Goal: Task Accomplishment & Management: Manage account settings

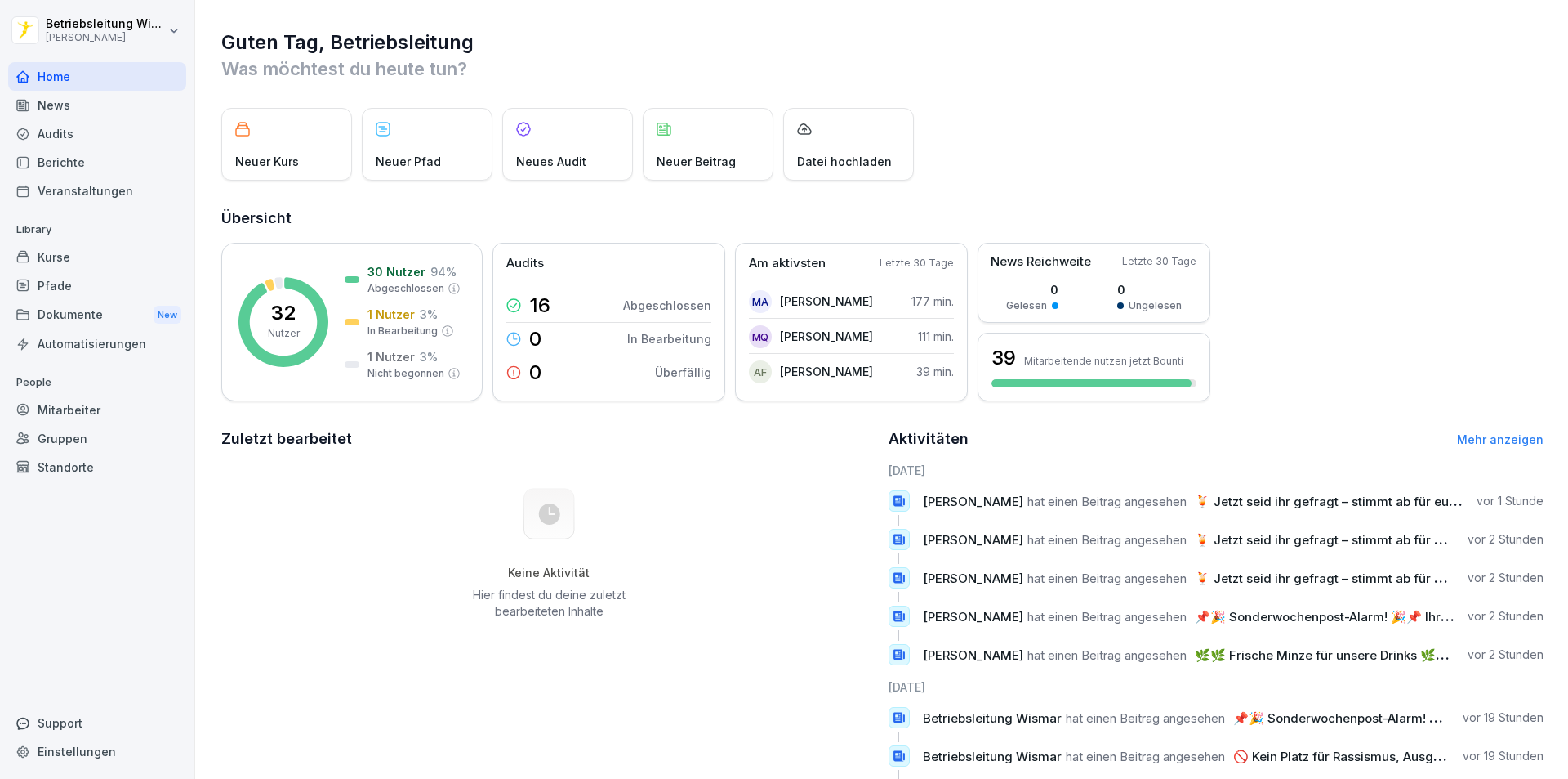
click at [56, 157] on div "Berichte" at bounding box center [97, 163] width 178 height 29
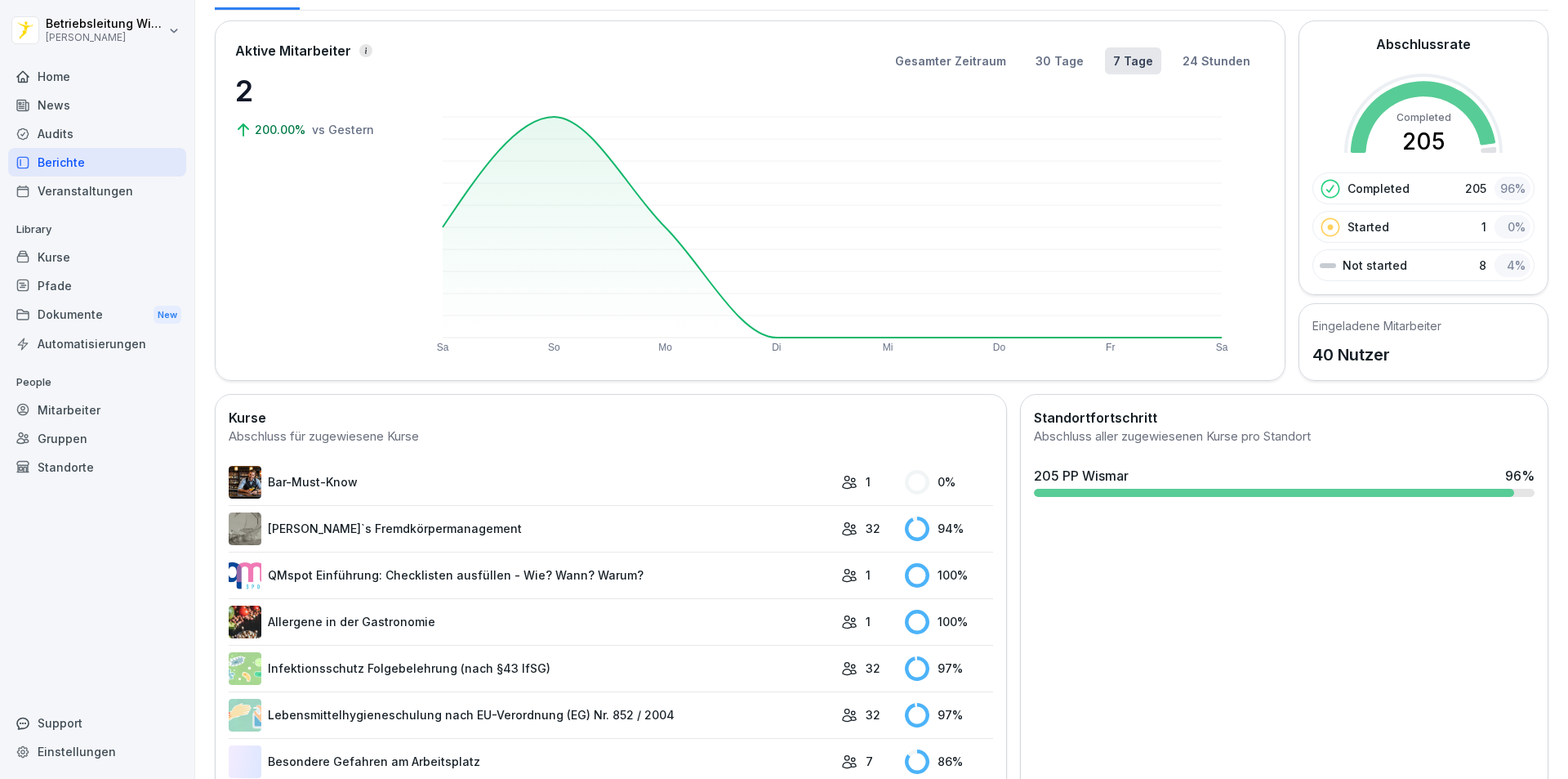
scroll to position [312, 0]
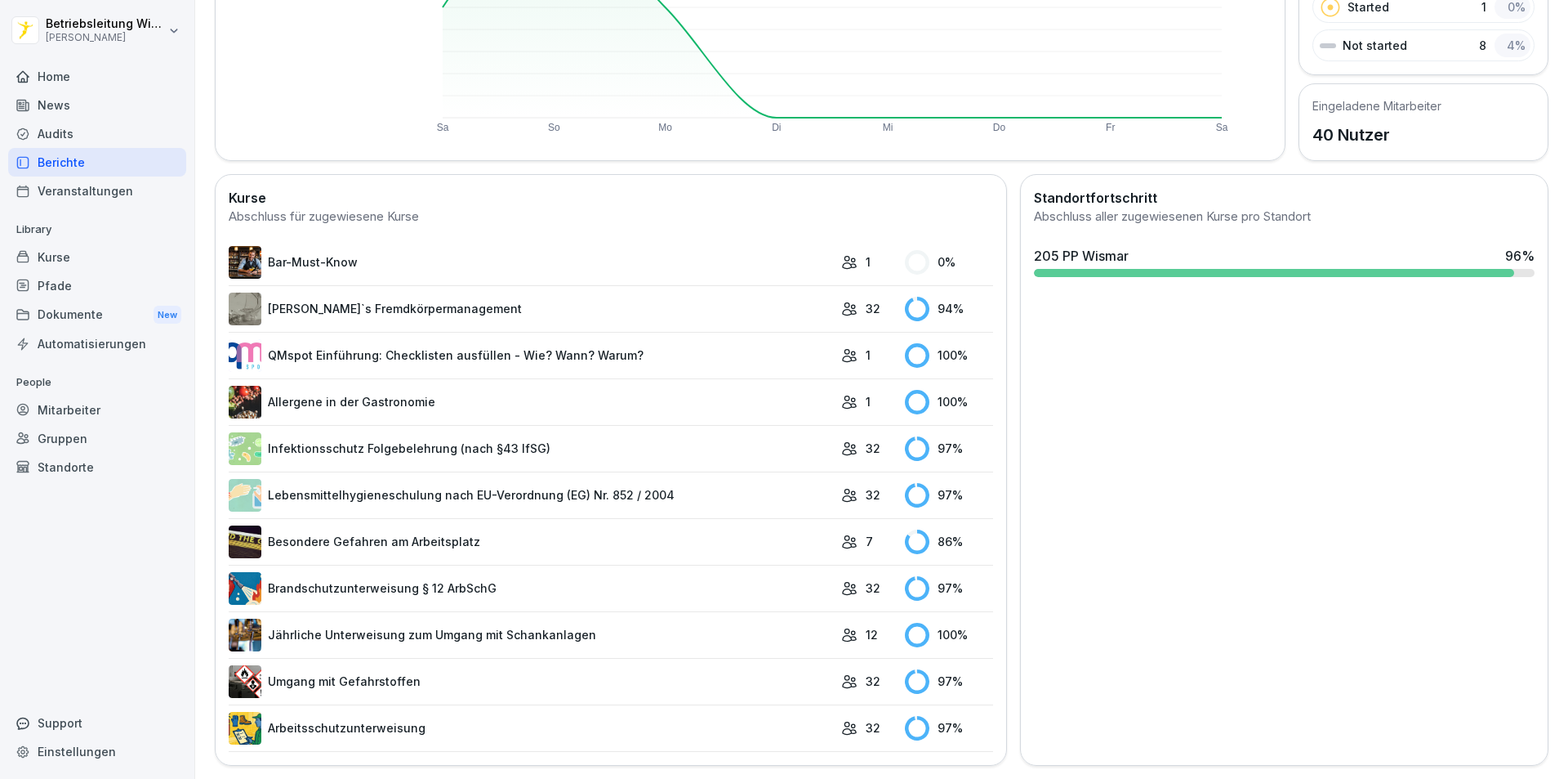
click at [94, 404] on div "Mitarbeiter" at bounding box center [97, 410] width 178 height 29
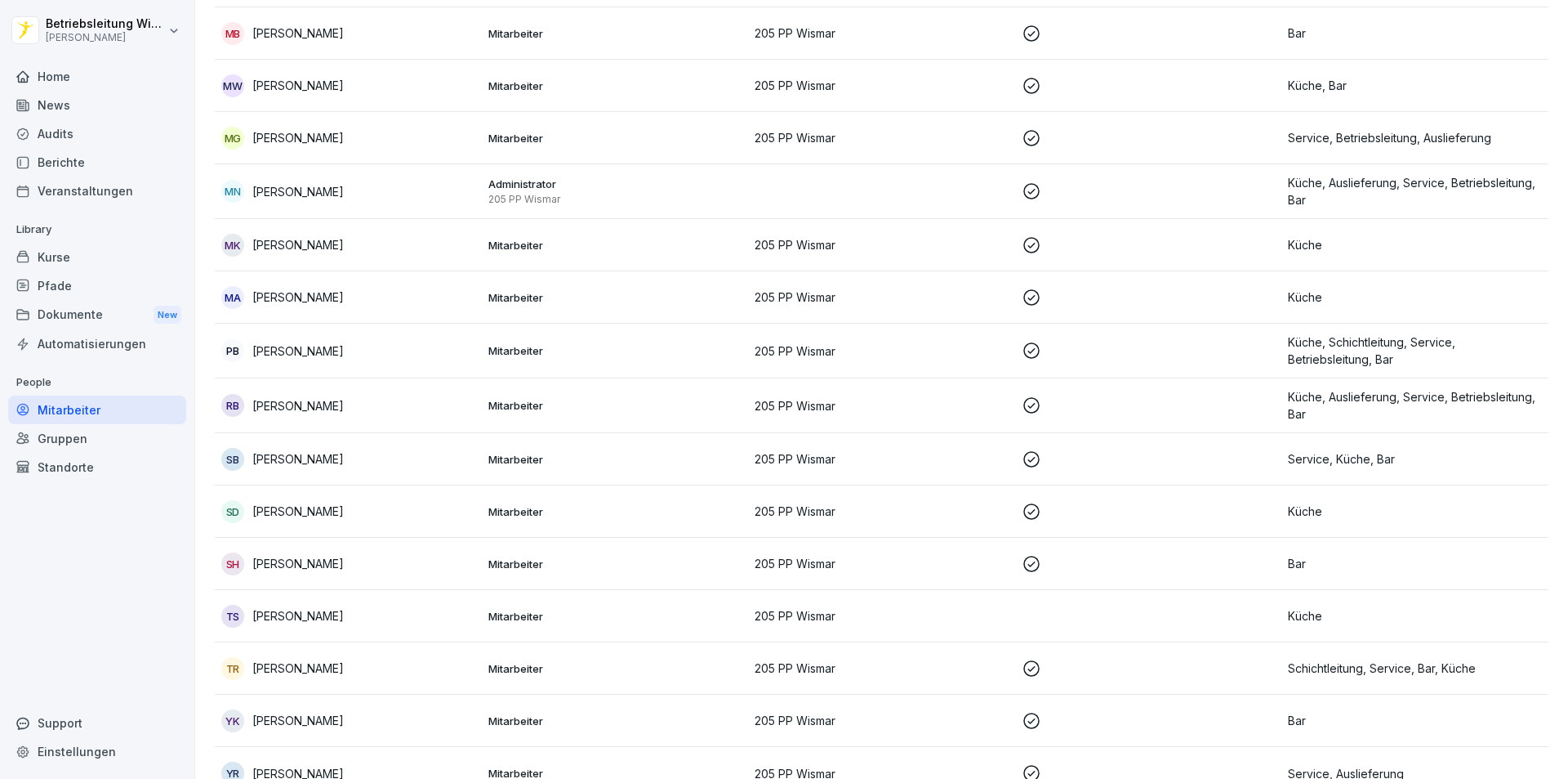
scroll to position [1533, 0]
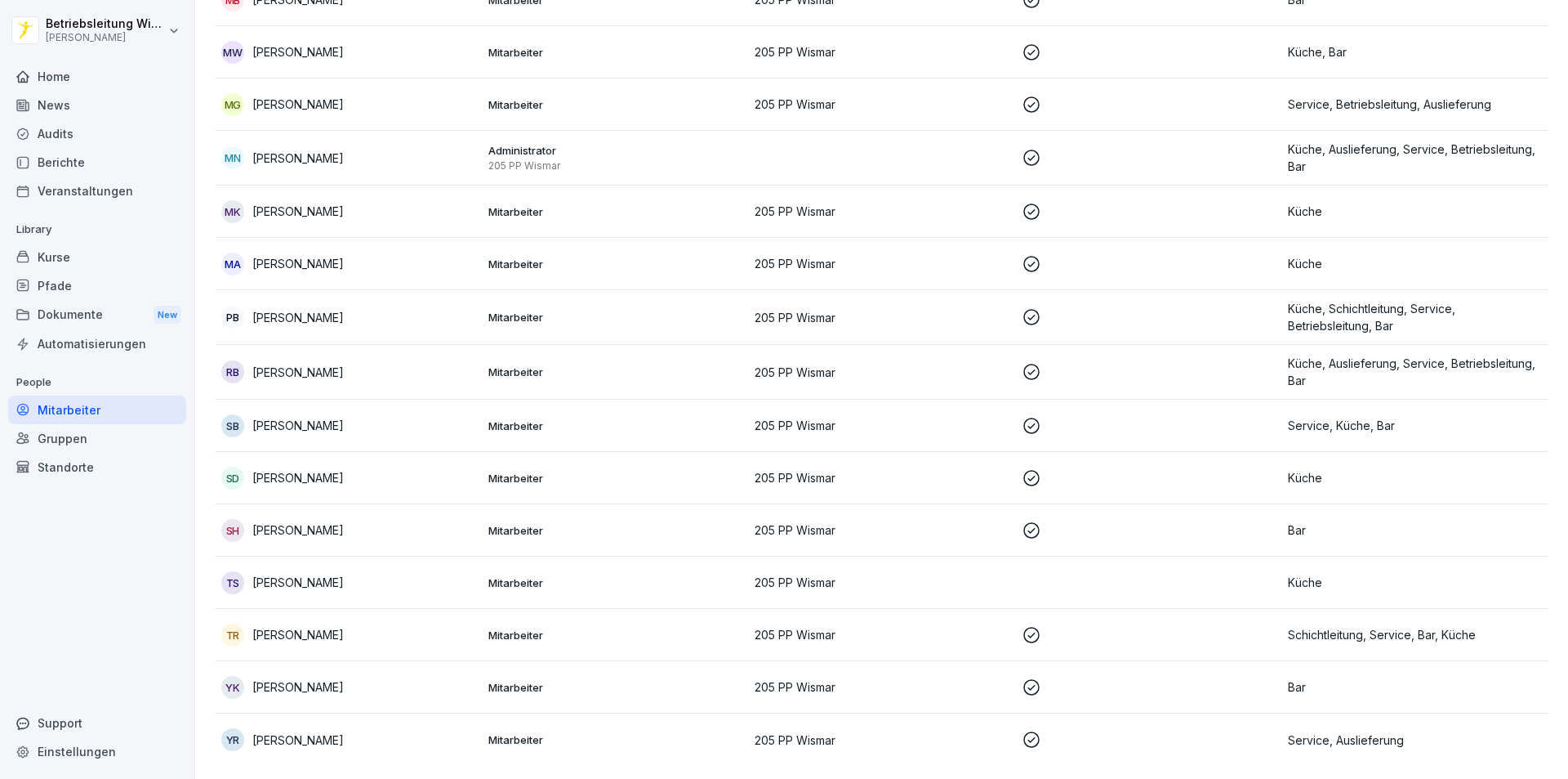
click at [66, 164] on div "Berichte" at bounding box center [97, 163] width 178 height 29
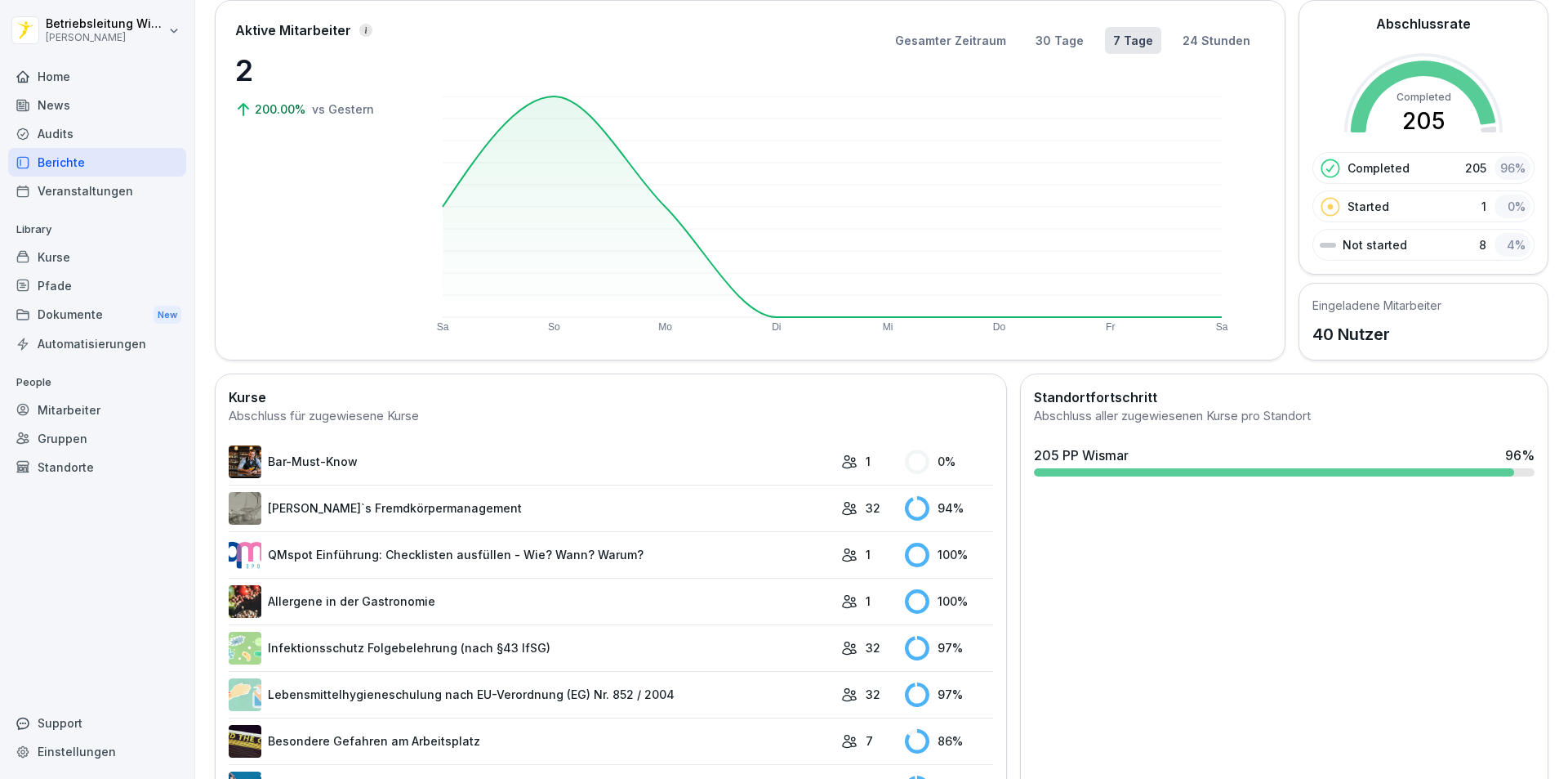
scroll to position [264, 0]
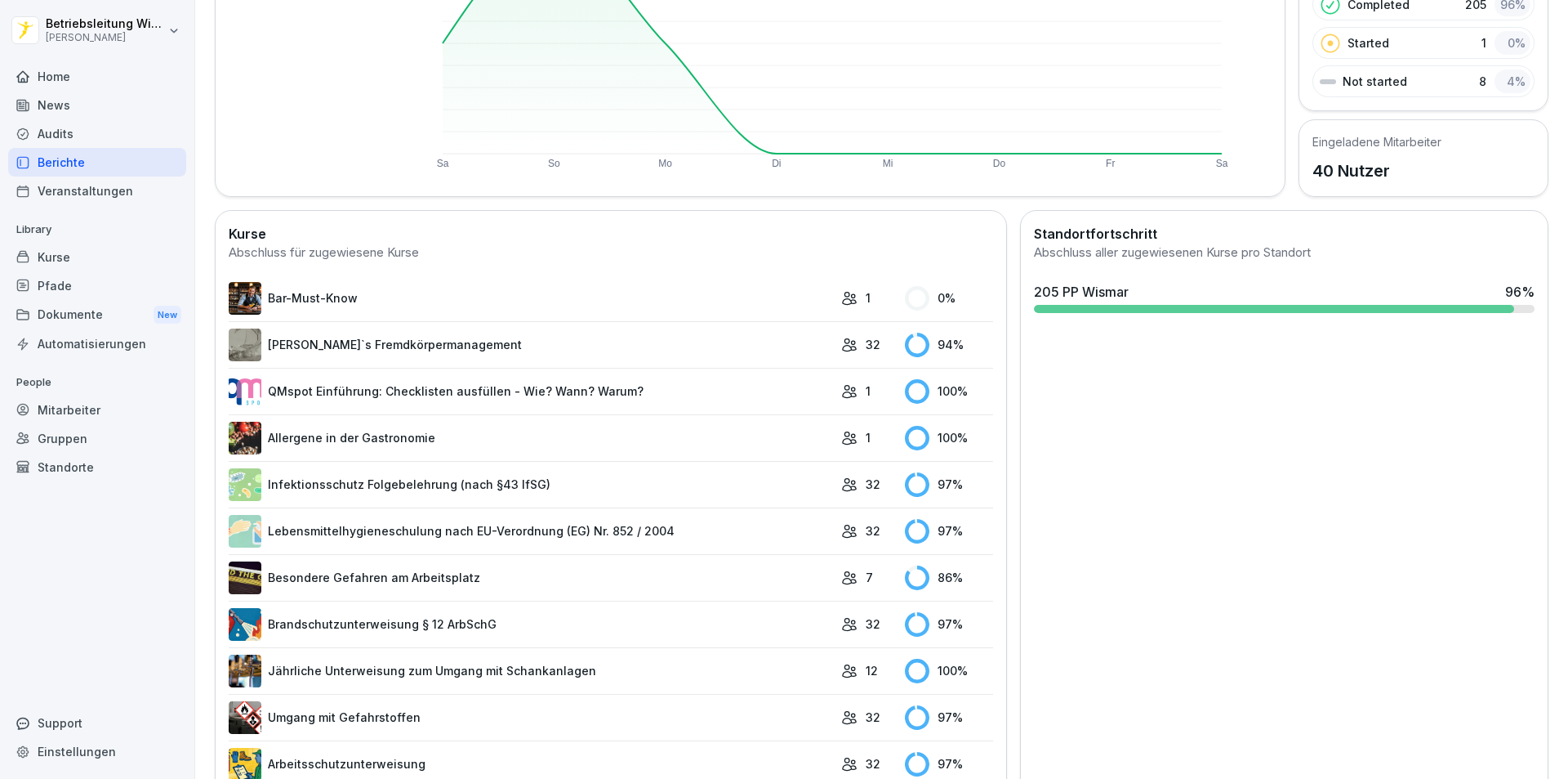
click at [420, 303] on link "Bar-Must-Know" at bounding box center [530, 298] width 604 height 33
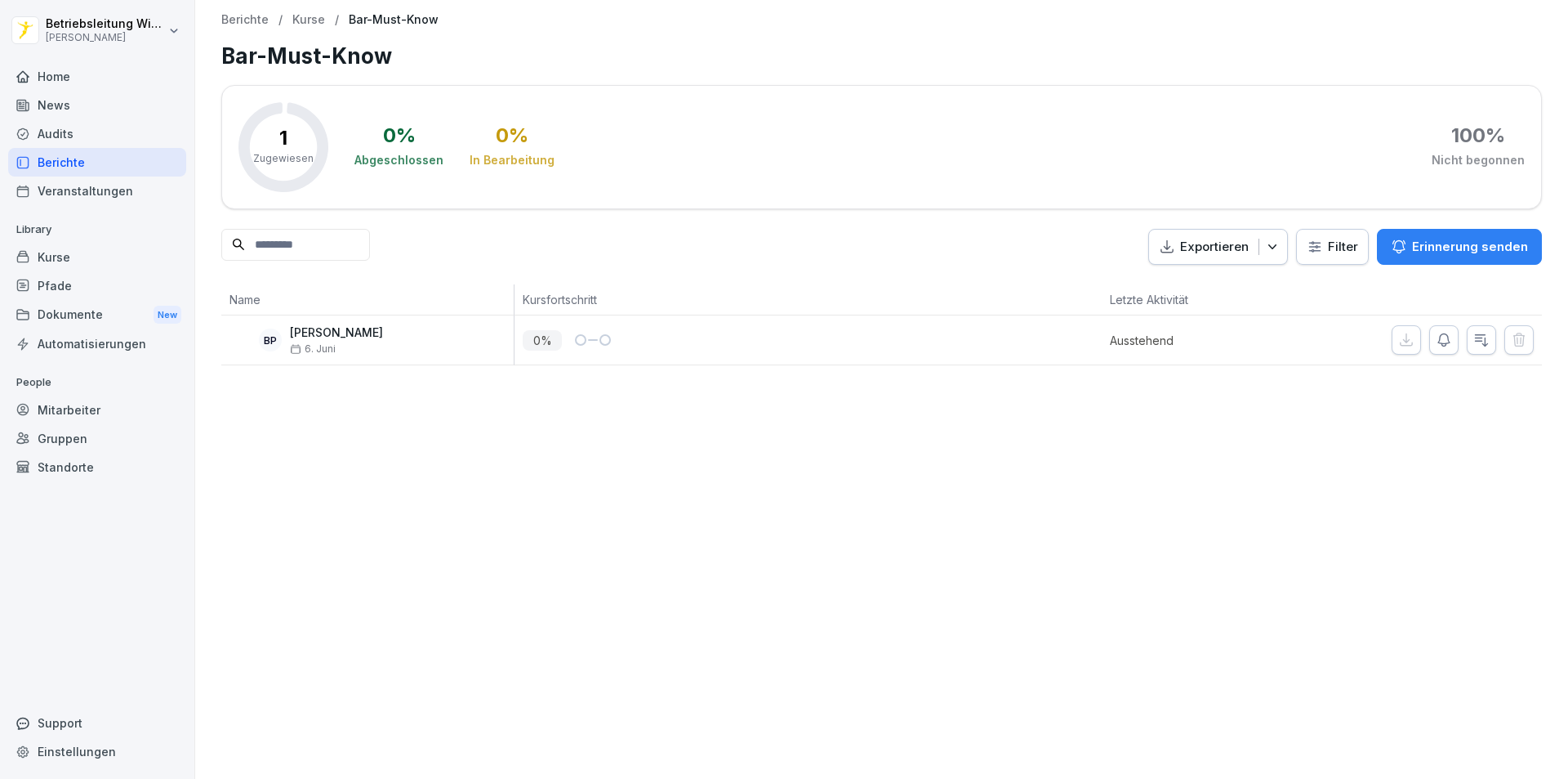
click at [81, 158] on div "Berichte" at bounding box center [97, 163] width 178 height 29
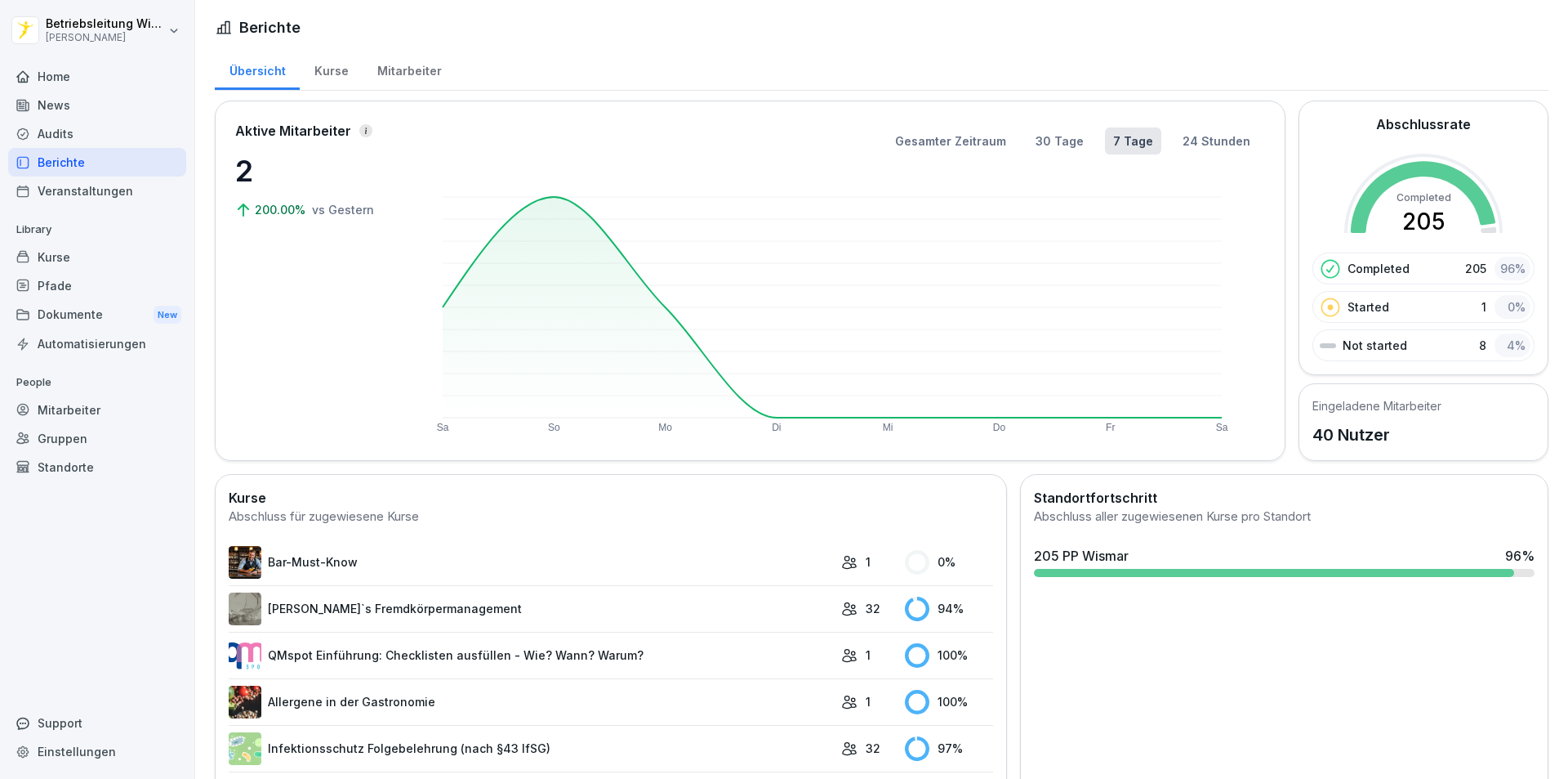
scroll to position [312, 0]
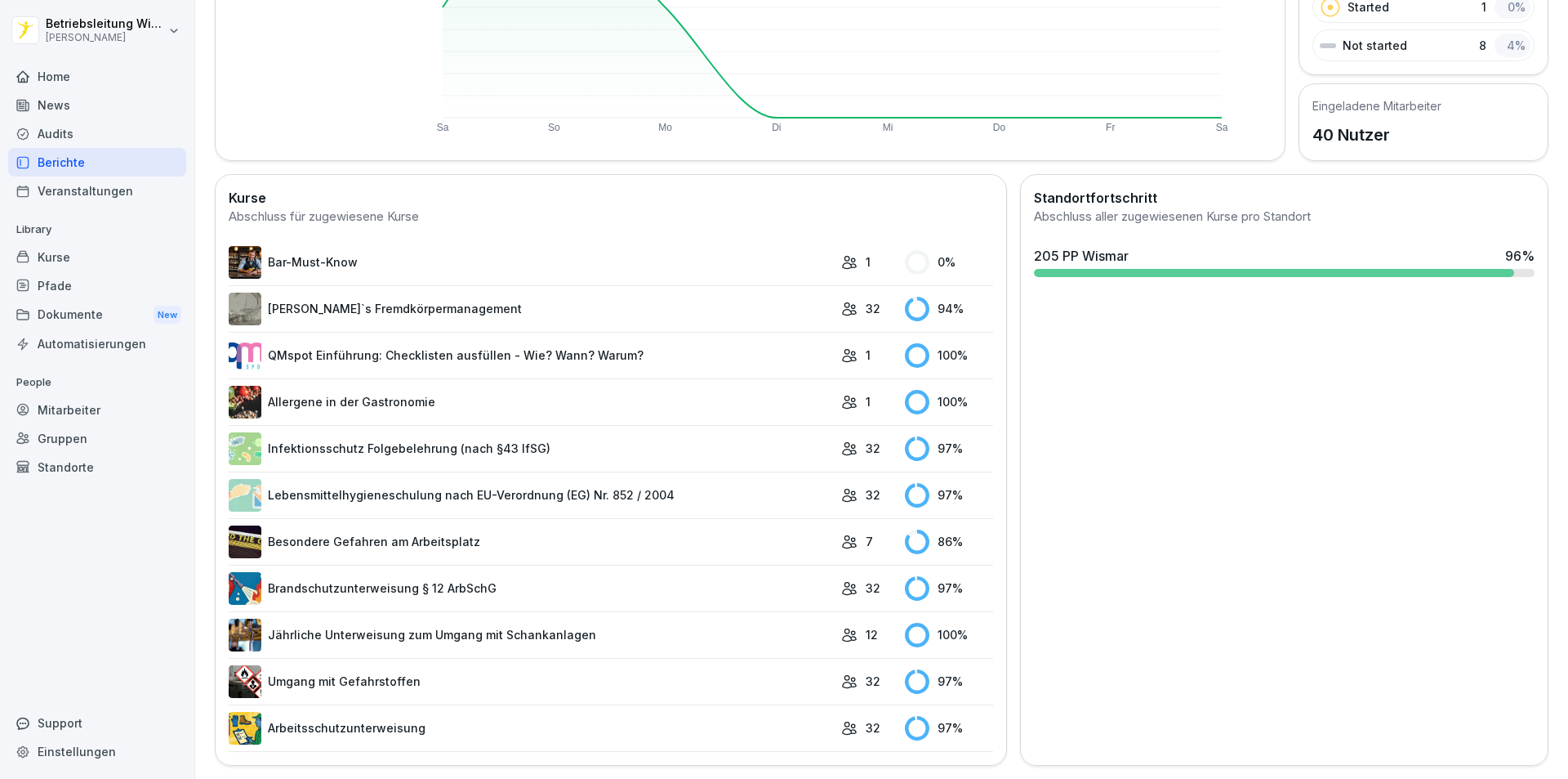
click at [413, 301] on link "[PERSON_NAME]`s Fremdkörpermanagement" at bounding box center [530, 309] width 604 height 33
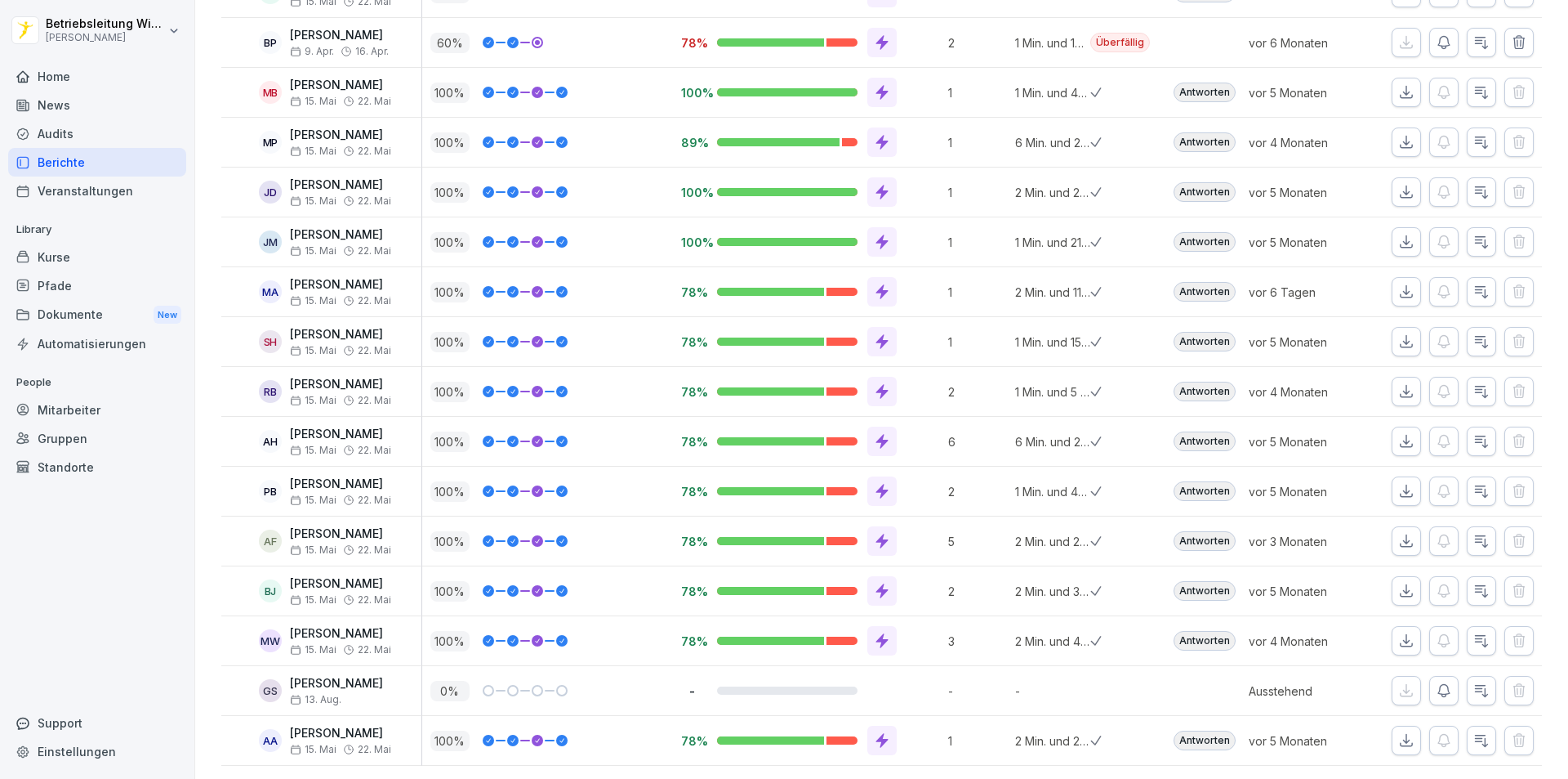
scroll to position [1169, 0]
click at [1436, 682] on icon "button" at bounding box center [1444, 690] width 16 height 16
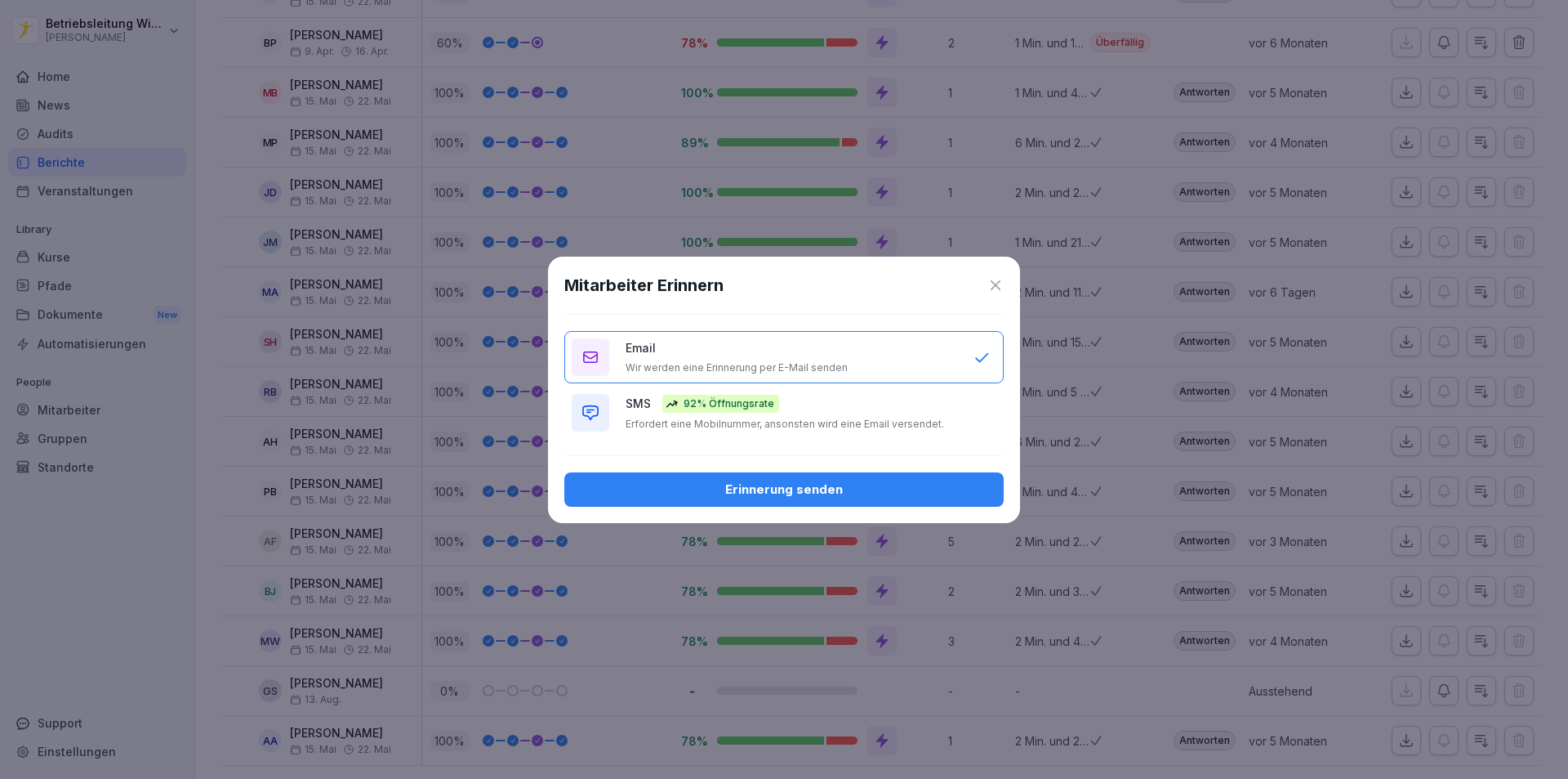
click at [783, 493] on div "Erinnerung senden" at bounding box center [784, 490] width 414 height 18
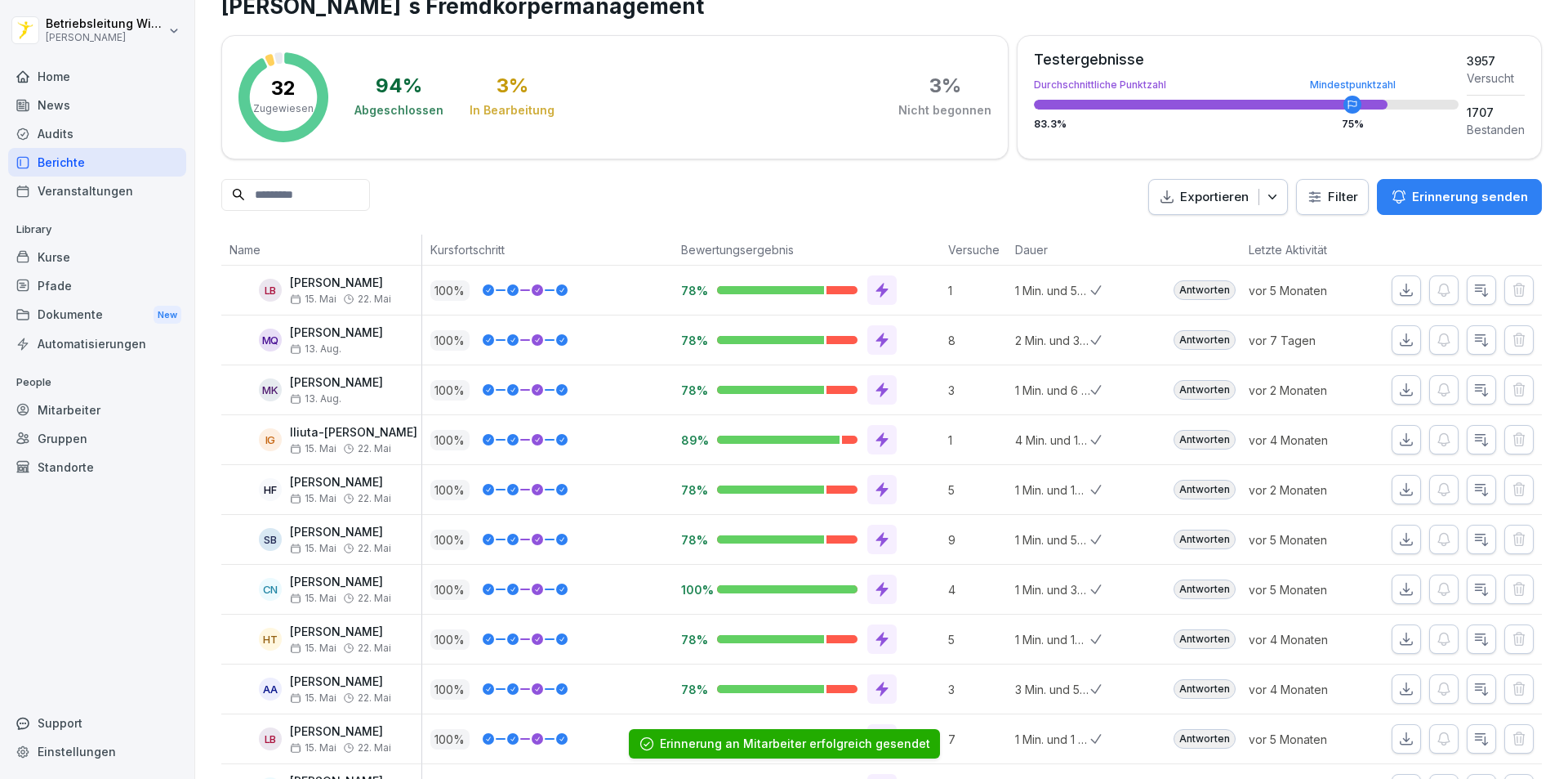
scroll to position [0, 0]
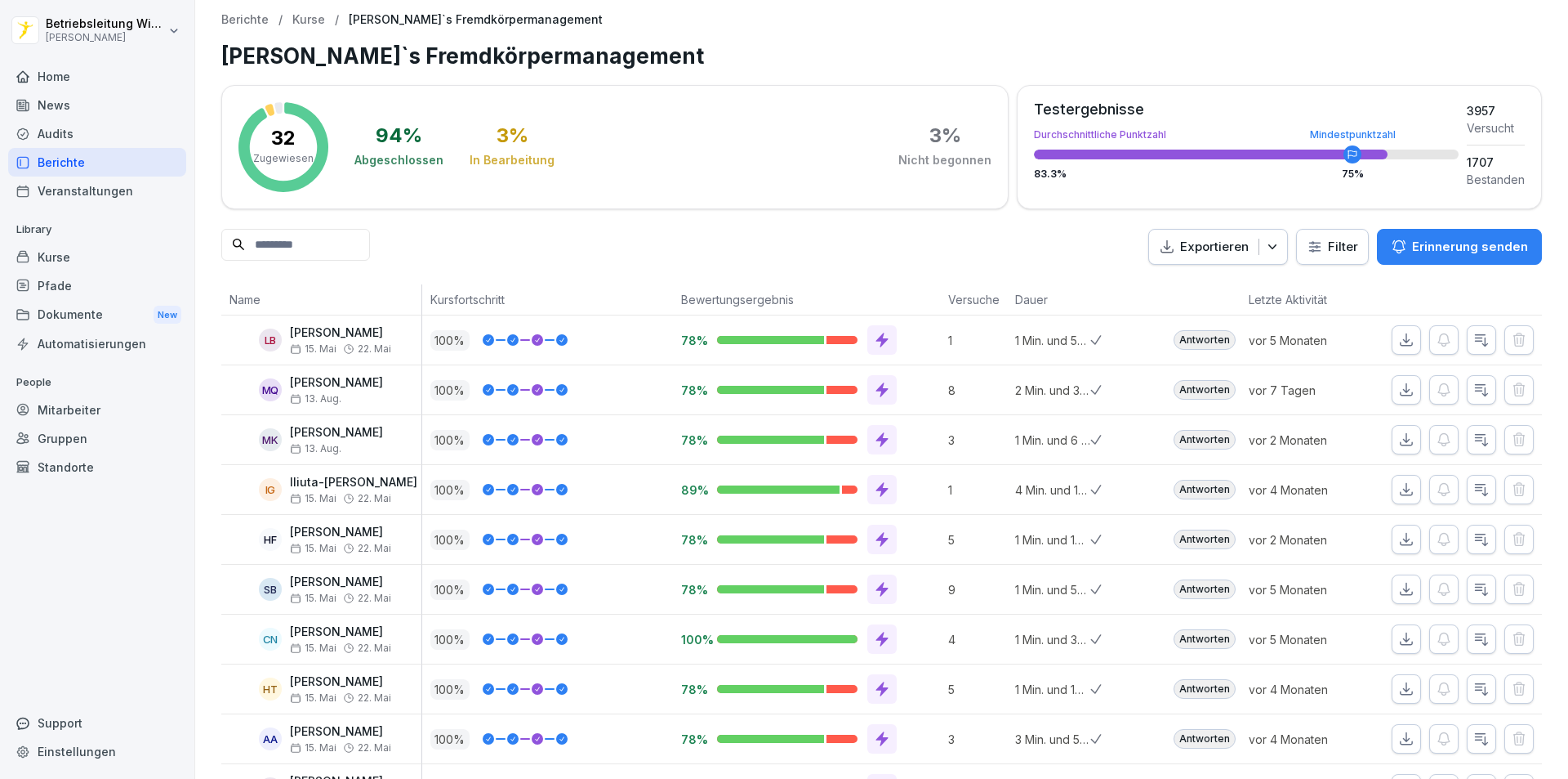
click at [70, 158] on div "Berichte" at bounding box center [97, 163] width 178 height 29
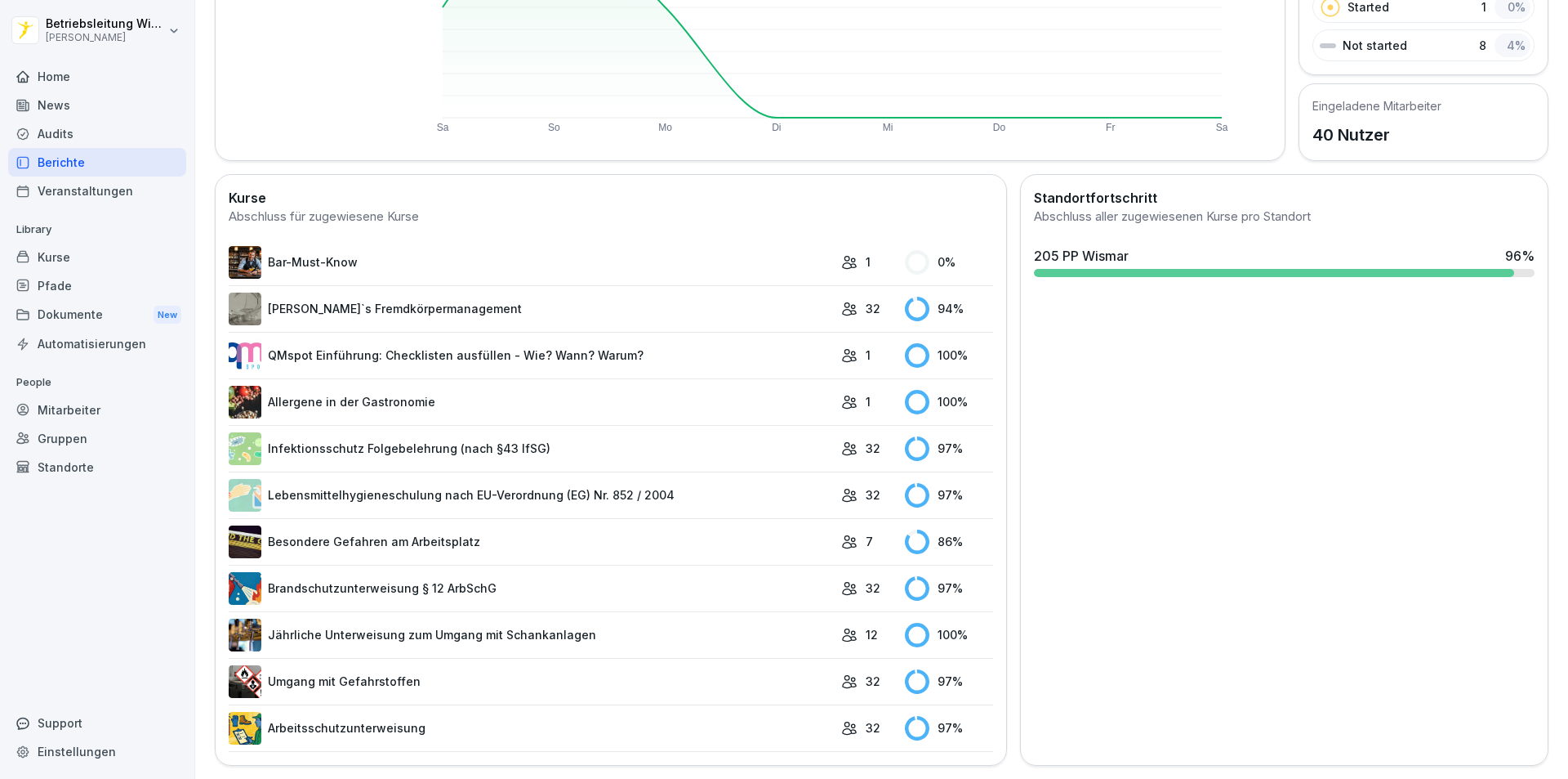
scroll to position [312, 0]
click at [376, 445] on link "Infektionsschutz Folgebelehrung (nach §43 IfSG)" at bounding box center [530, 448] width 604 height 33
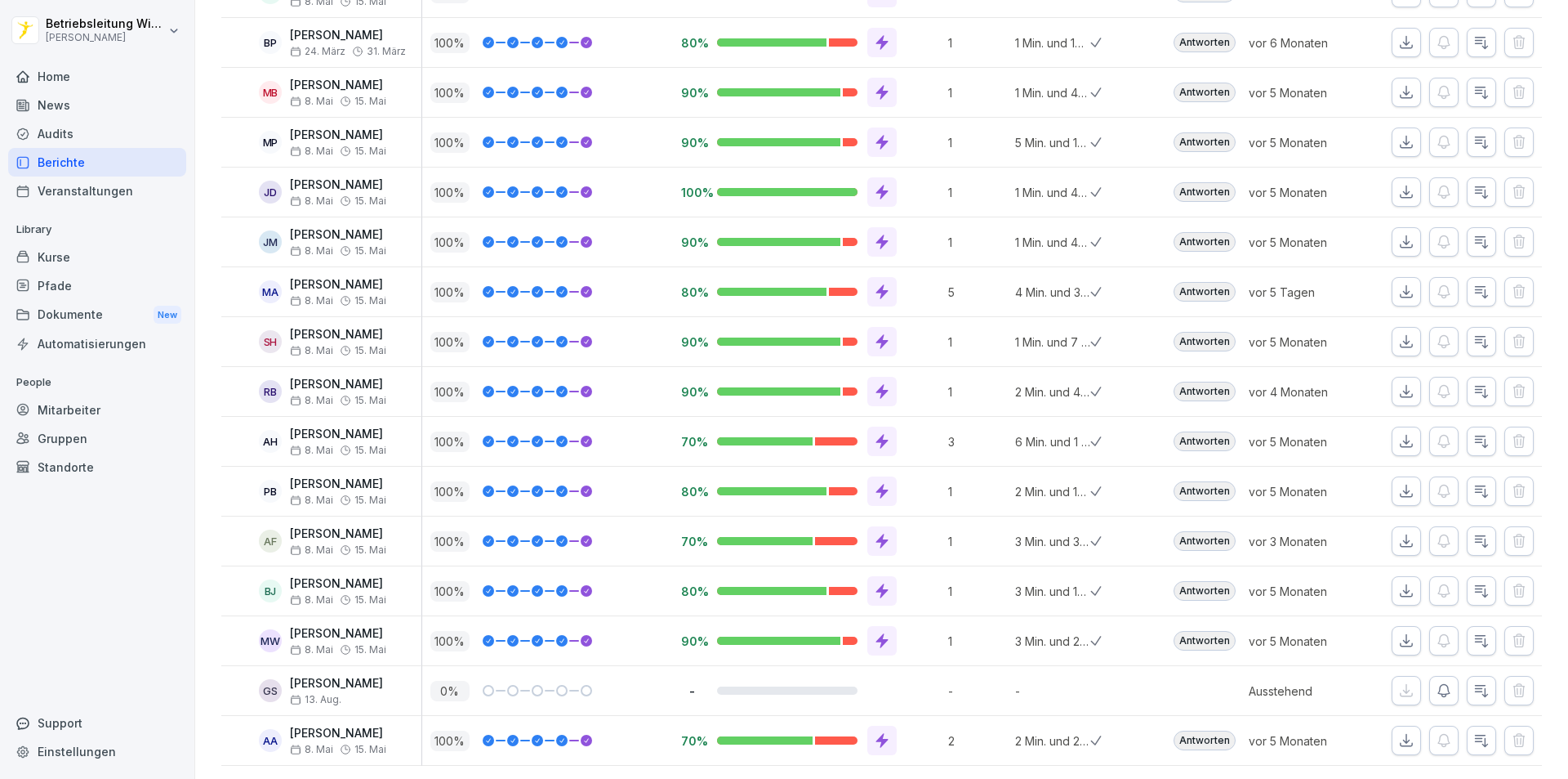
scroll to position [1169, 0]
click at [1436, 682] on icon "button" at bounding box center [1444, 690] width 16 height 16
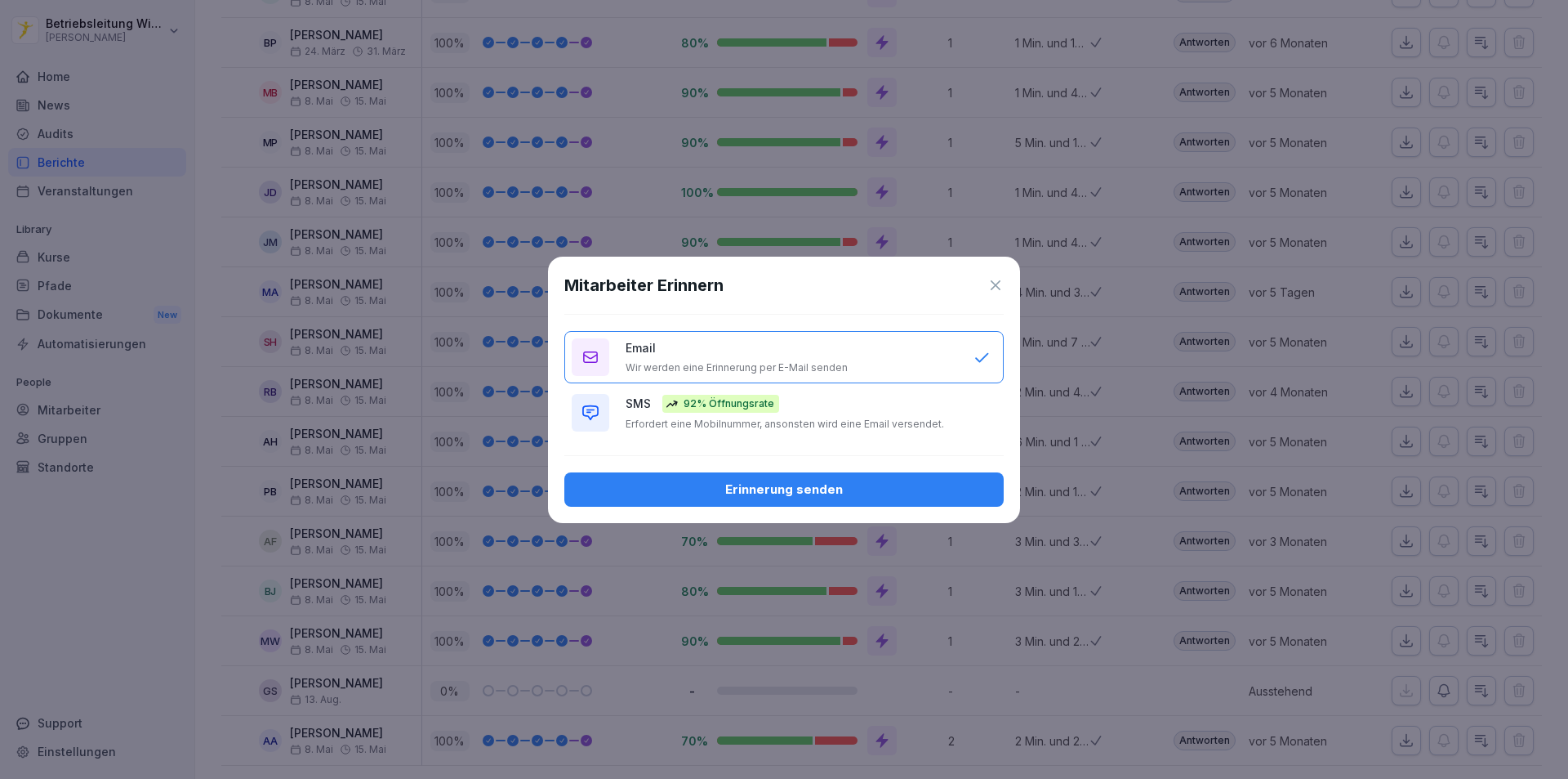
click at [771, 490] on div "Erinnerung senden" at bounding box center [784, 490] width 414 height 18
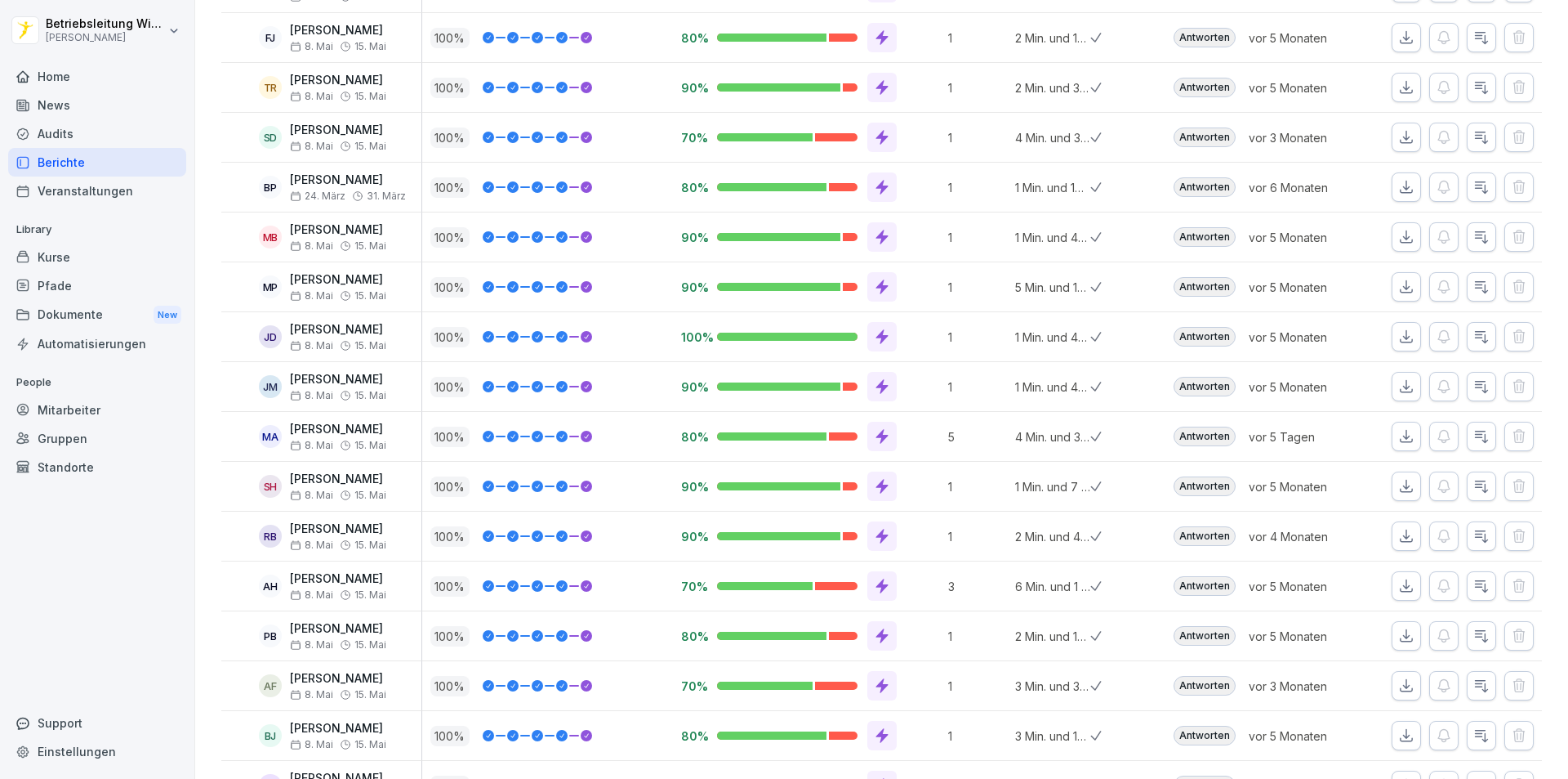
scroll to position [1006, 0]
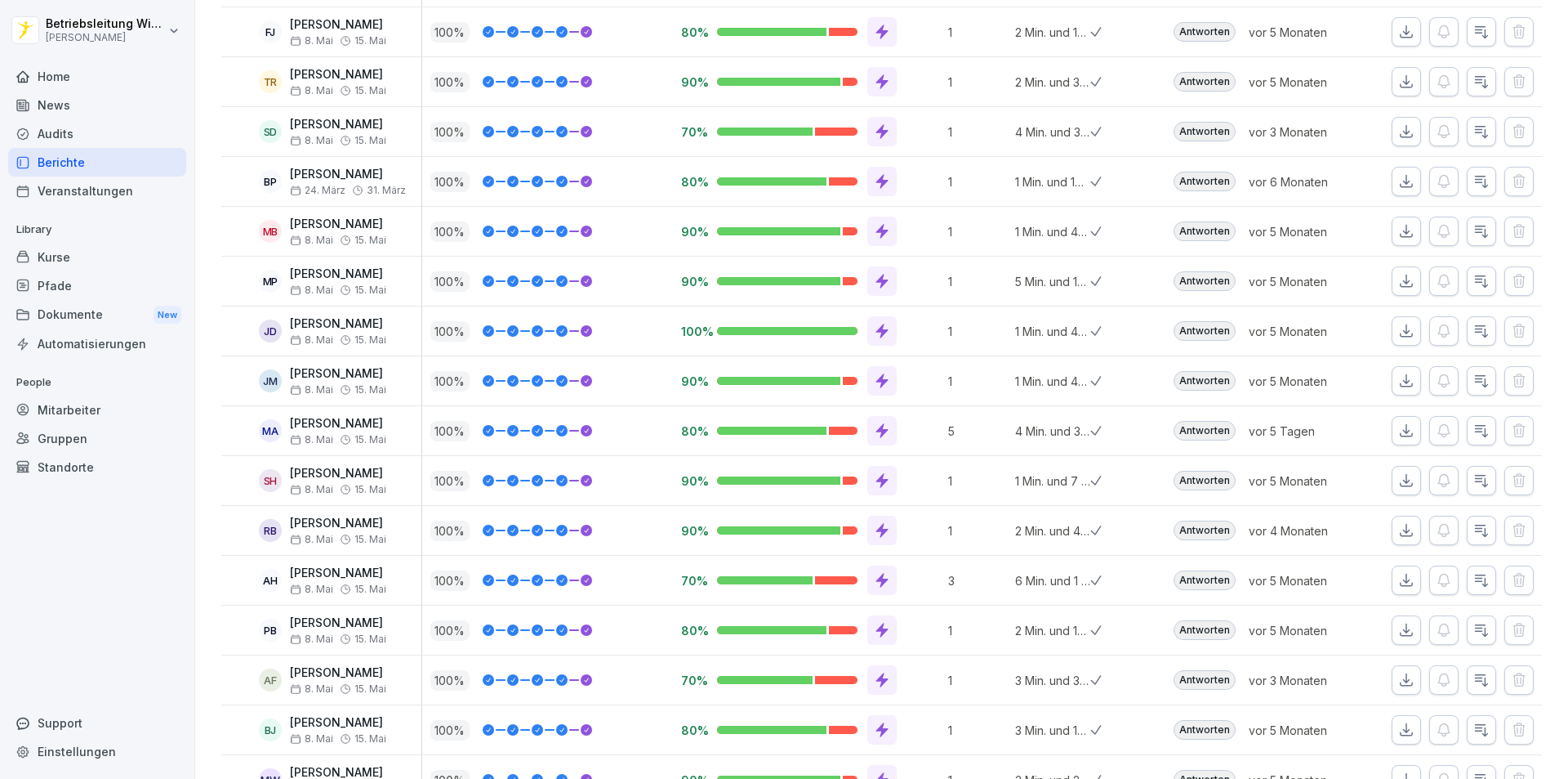
click at [342, 425] on p "[PERSON_NAME]" at bounding box center [338, 423] width 97 height 14
click at [73, 161] on div "Berichte" at bounding box center [97, 163] width 178 height 29
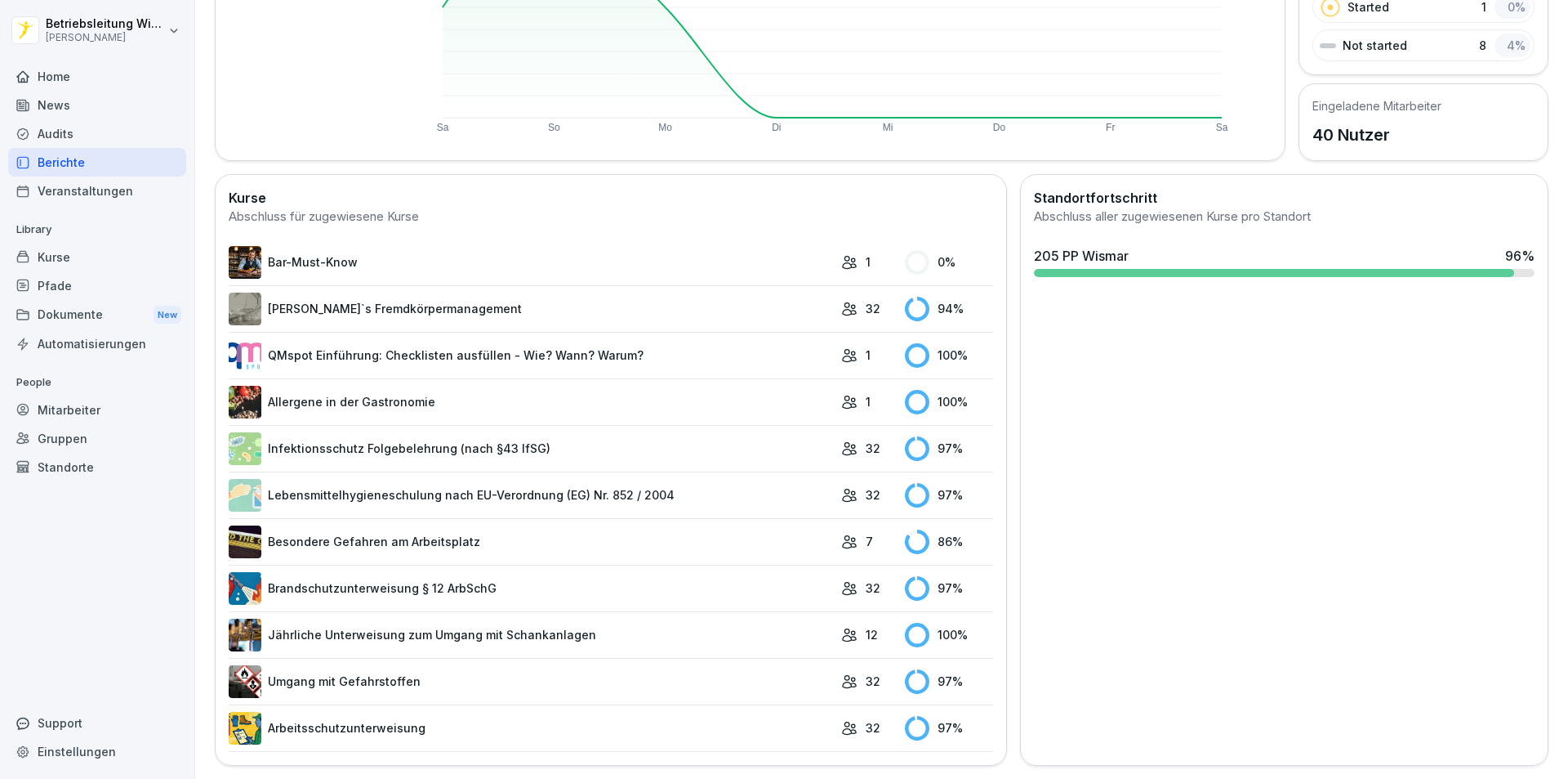
scroll to position [312, 0]
click at [473, 525] on link "Besondere Gefahren am Arbeitsplatz" at bounding box center [530, 541] width 604 height 33
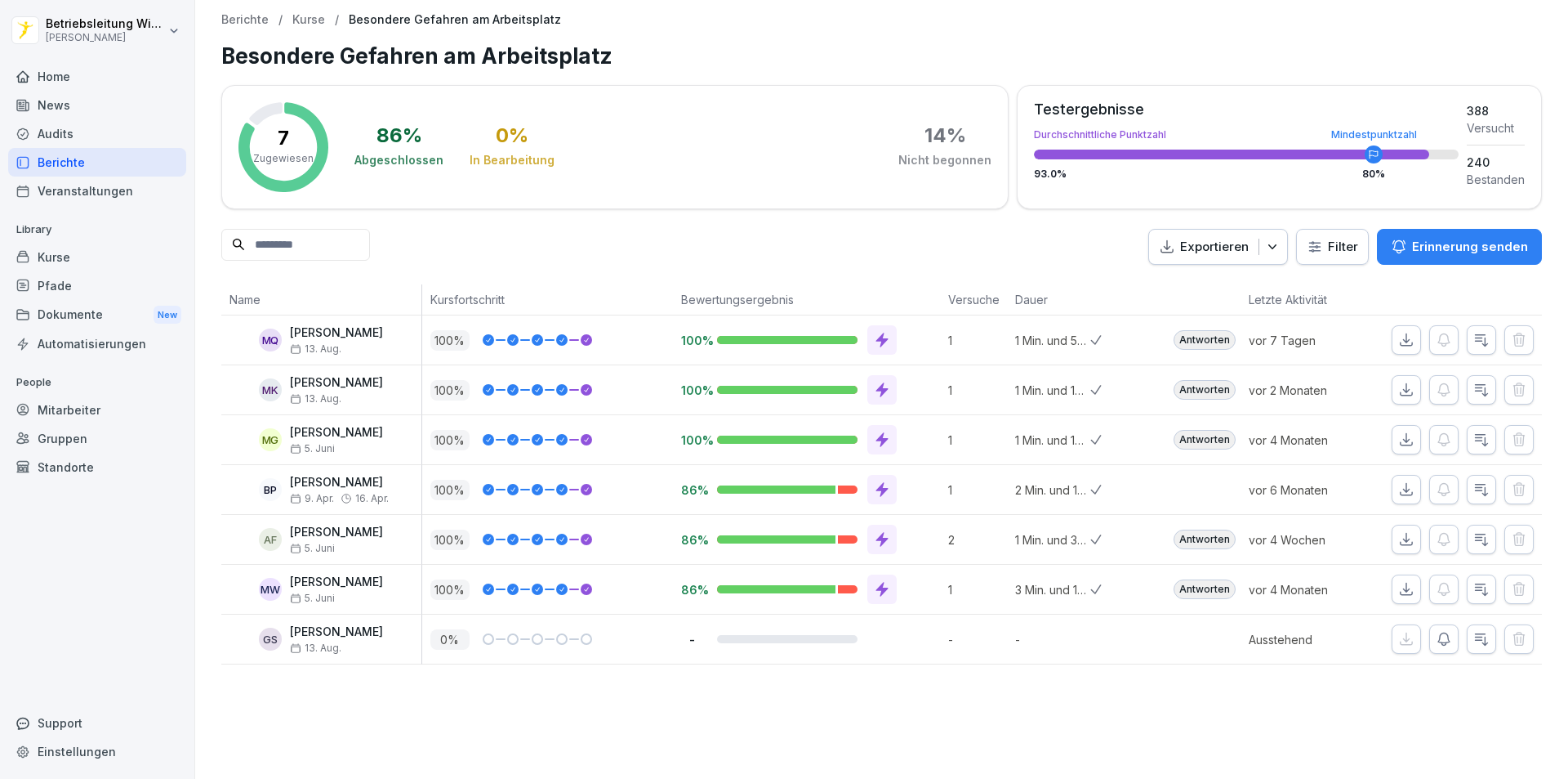
click at [59, 168] on div "Berichte" at bounding box center [97, 163] width 178 height 29
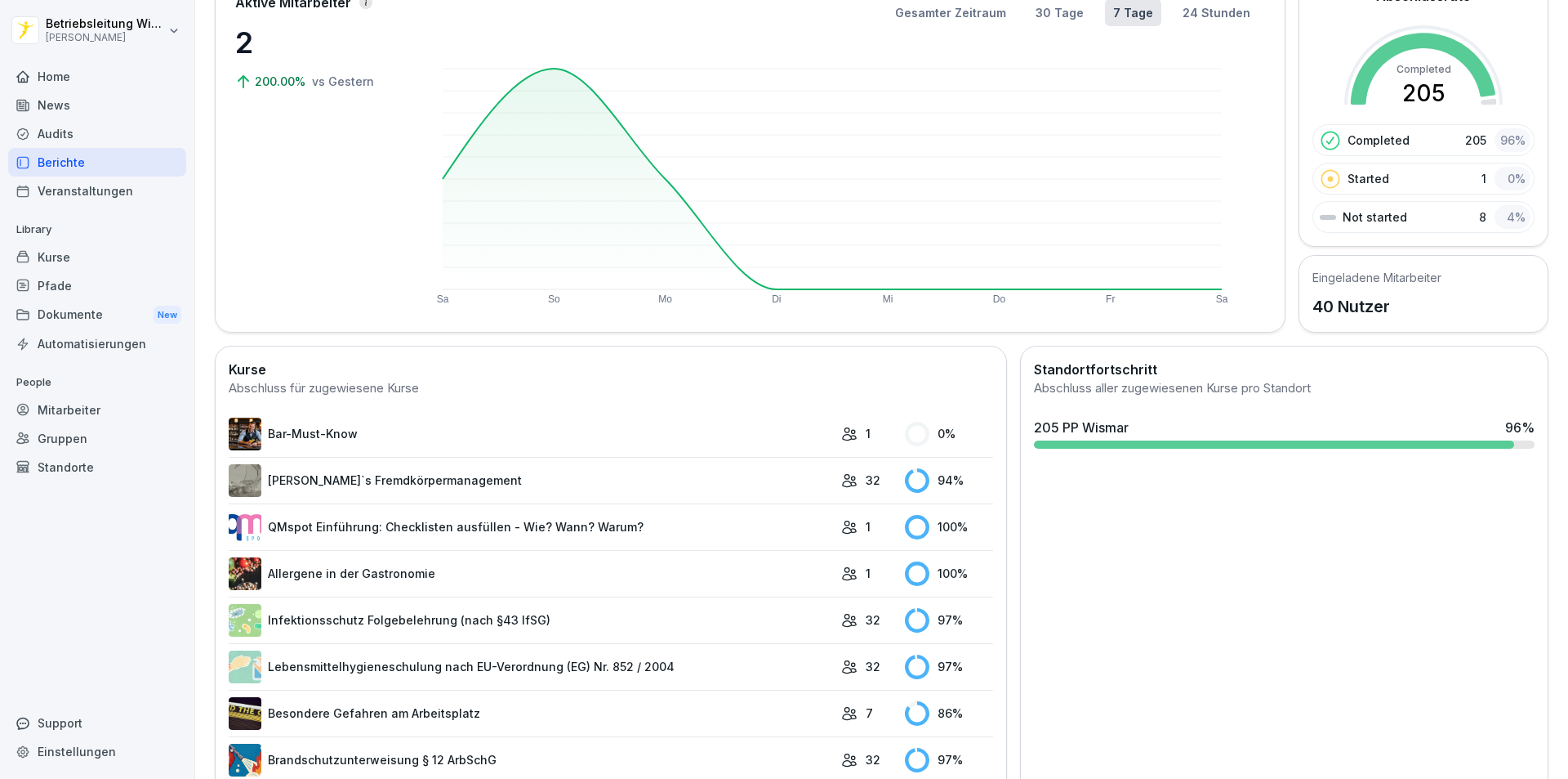
scroll to position [312, 0]
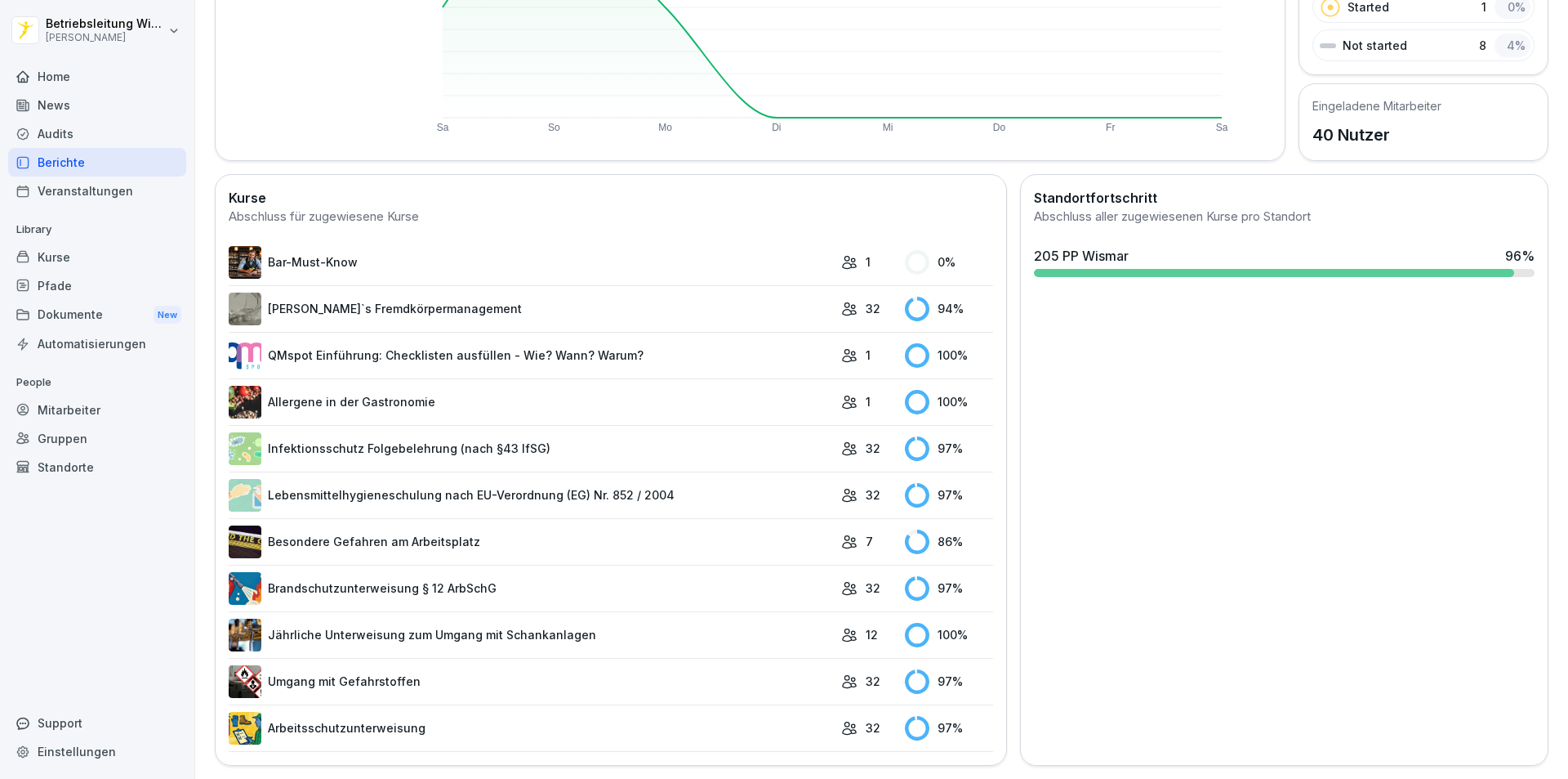
click at [354, 720] on link "Arbeitsschutzunterweisung" at bounding box center [530, 728] width 604 height 33
